Goal: Information Seeking & Learning: Find specific fact

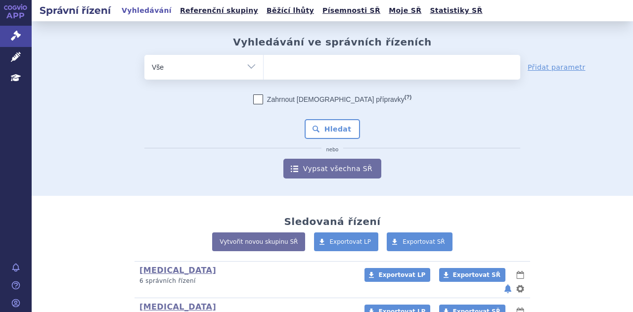
click at [292, 71] on ul at bounding box center [391, 65] width 257 height 21
click at [263, 71] on select at bounding box center [263, 66] width 0 height 25
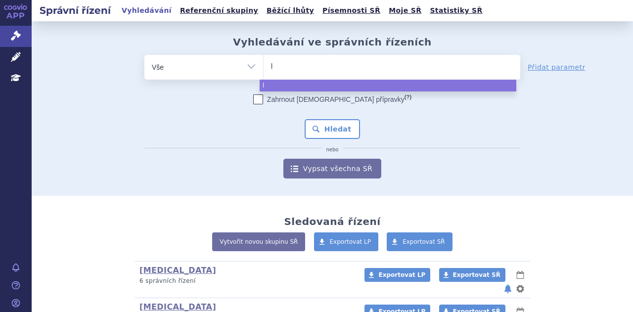
type input "ly"
type input "lyn"
type input "lynp"
type input "lynpar"
type input "[MEDICAL_DATA]"
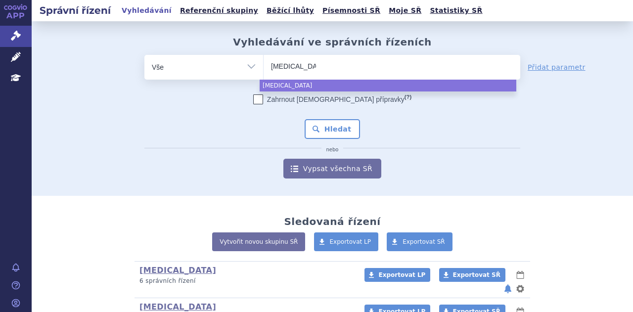
select select "[MEDICAL_DATA]"
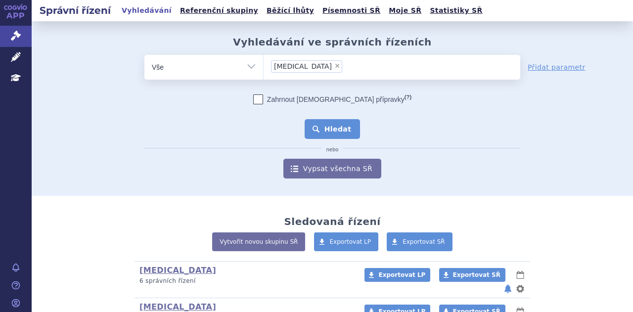
click at [318, 123] on button "Hledat" at bounding box center [333, 129] width 56 height 20
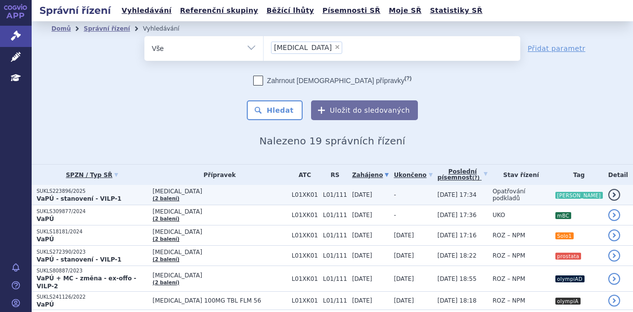
click at [211, 193] on span "LYNPARZA" at bounding box center [220, 191] width 134 height 7
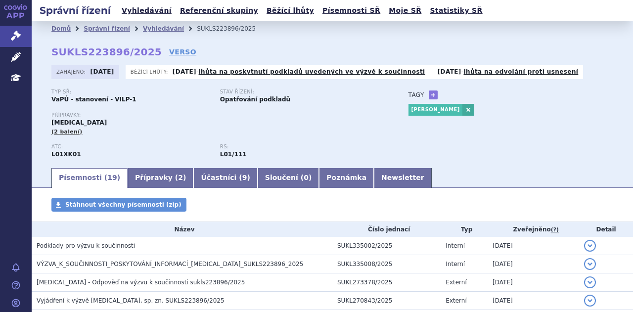
scroll to position [105, 0]
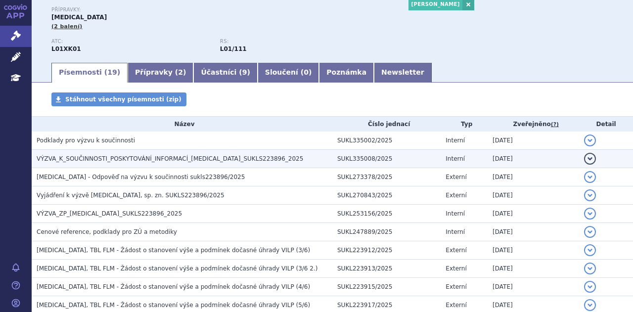
click at [210, 160] on span "VÝZVA_K_SOUČINNOSTI_POSKYTOVÁNÍ_INFORMACÍ_LYNPARZA_SUKLS223896_2025" at bounding box center [170, 158] width 266 height 7
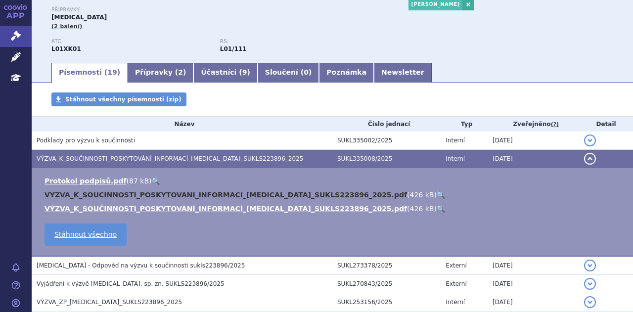
click at [182, 195] on link "VYZVA_K_SOUCINNOSTI_POSKYTOVANI_INFORMACI_LYNPARZA_SUKLS223896_2025.pdf" at bounding box center [225, 195] width 362 height 8
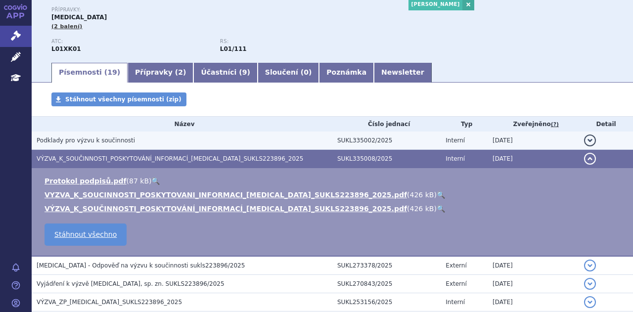
click at [146, 140] on h3 "Podklady pro výzvu k součinnosti" at bounding box center [185, 140] width 296 height 10
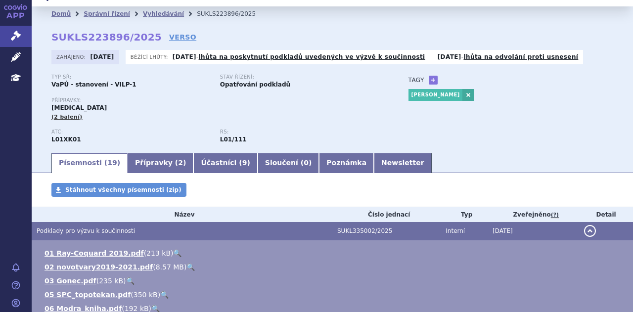
scroll to position [0, 0]
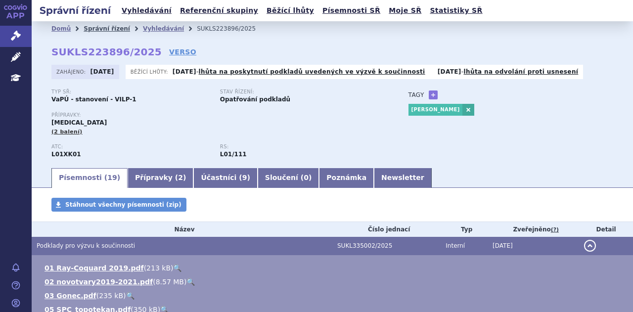
click at [103, 28] on link "Správní řízení" at bounding box center [107, 28] width 46 height 7
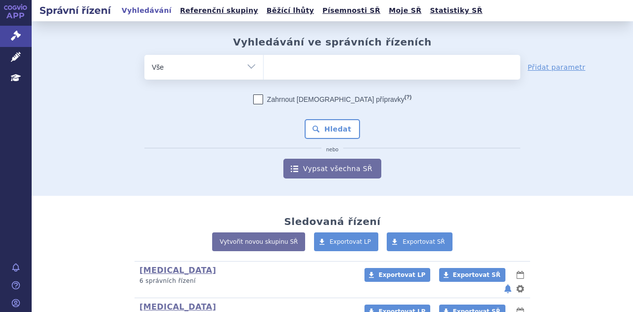
click at [320, 60] on ul at bounding box center [391, 65] width 257 height 21
click at [263, 60] on select at bounding box center [263, 66] width 0 height 25
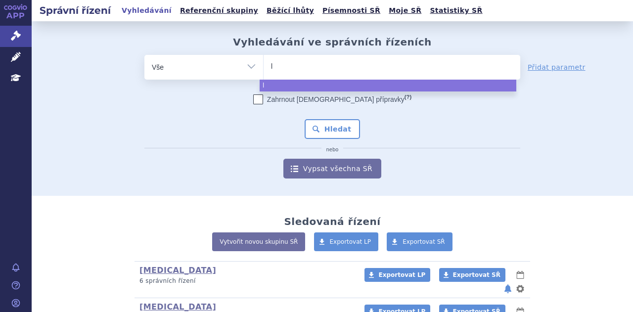
type input "ly"
type input "lyn"
type input "lynpa"
type input "lynpar"
type input "lynparz"
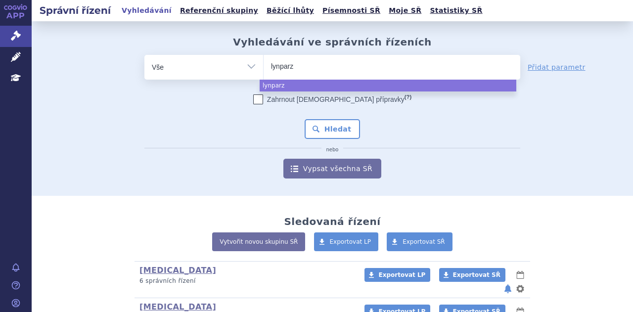
type input "lynparza"
select select "[MEDICAL_DATA]"
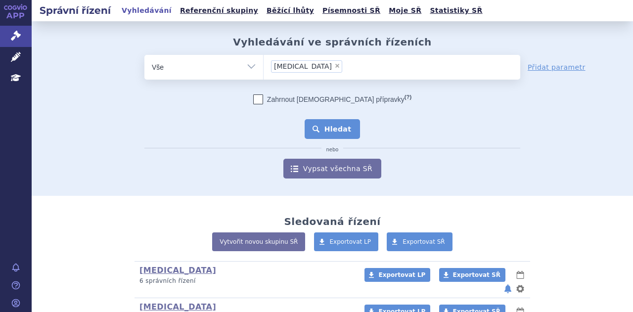
click at [336, 126] on button "Hledat" at bounding box center [333, 129] width 56 height 20
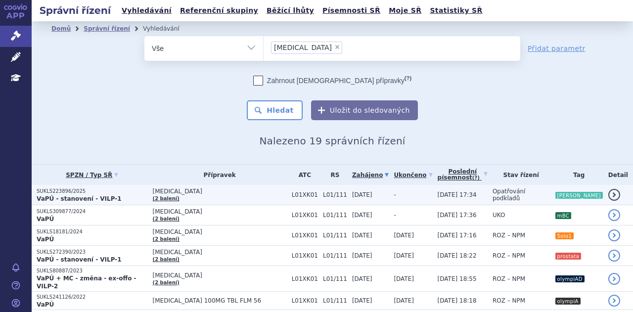
scroll to position [21, 0]
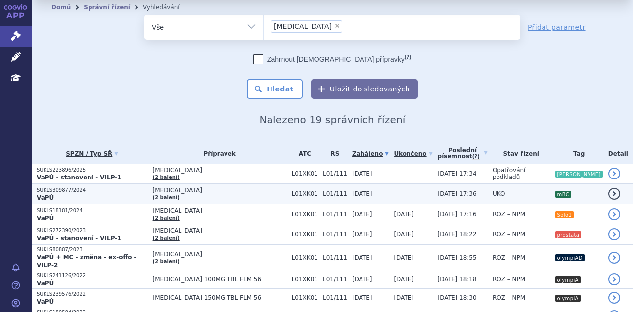
click at [204, 189] on span "[MEDICAL_DATA]" at bounding box center [220, 190] width 134 height 7
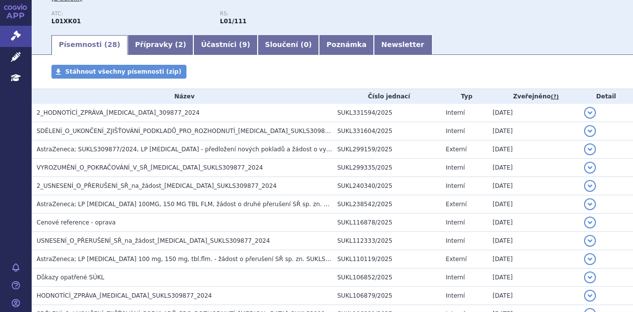
scroll to position [130, 0]
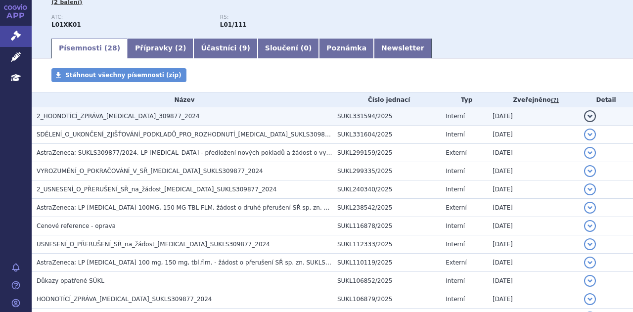
click at [173, 117] on h3 "2_HODNOTÍCÍ_ZPRÁVA_LYNPARZA_309877_2024" at bounding box center [185, 116] width 296 height 10
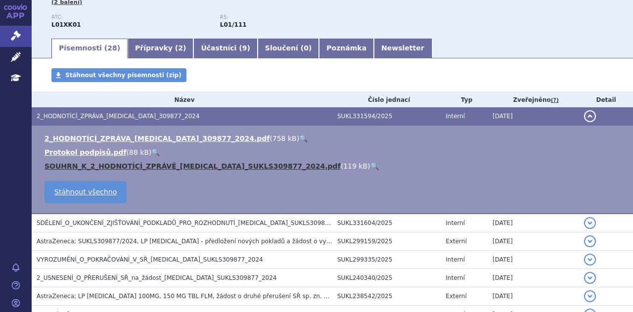
click at [135, 165] on link "SOUHRN_K_2_HODNOTÍCÍ_ZPRÁVĚ_LYNPARZA_SUKLS309877_2024.pdf" at bounding box center [192, 166] width 296 height 8
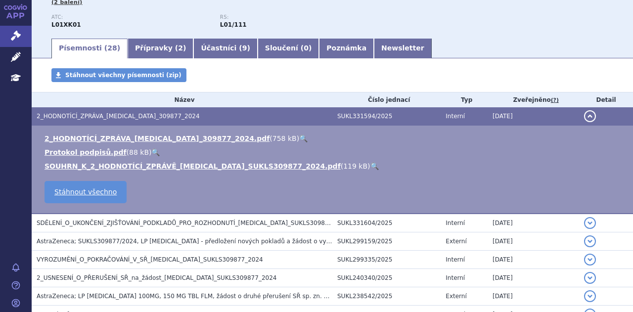
scroll to position [0, 0]
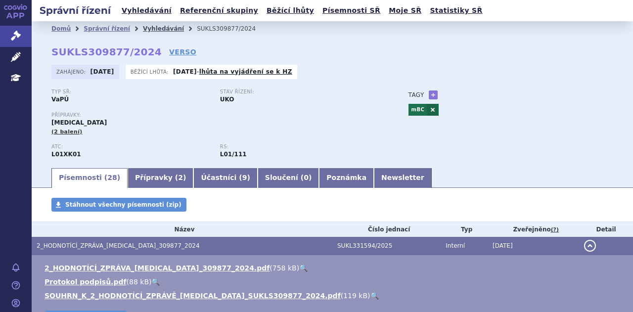
click at [149, 30] on link "Vyhledávání" at bounding box center [163, 28] width 41 height 7
